Goal: Information Seeking & Learning: Learn about a topic

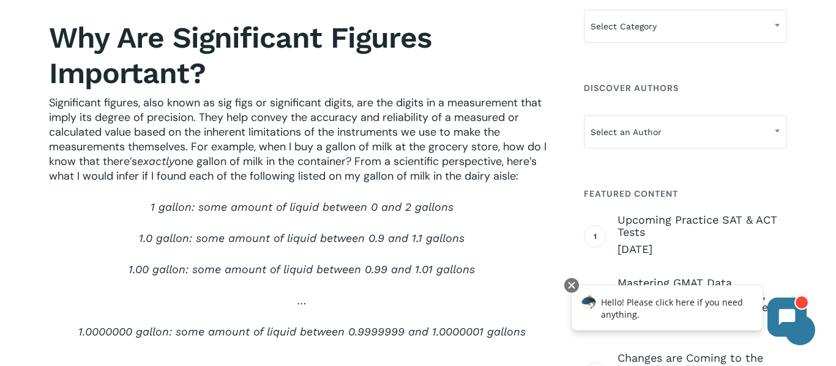
scroll to position [502, 0]
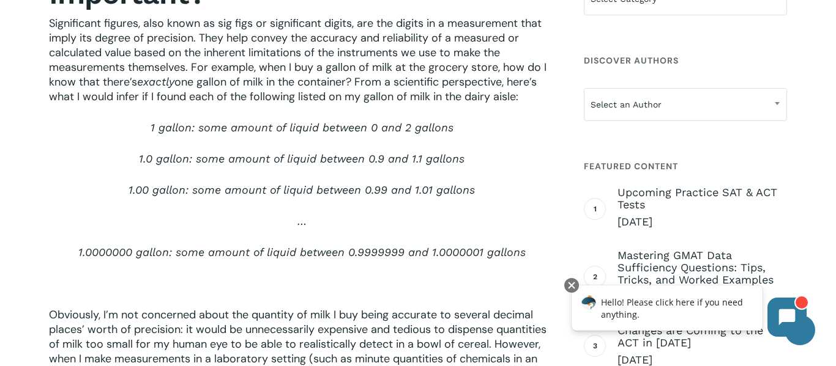
scroll to position [579, 0]
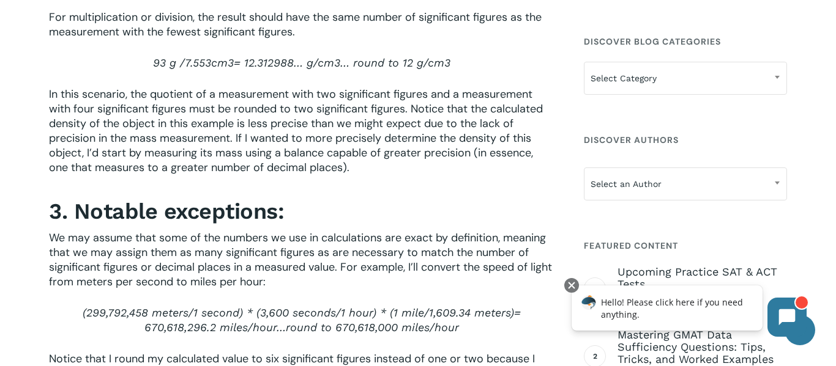
scroll to position [2080, 0]
